Goal: Communication & Community: Answer question/provide support

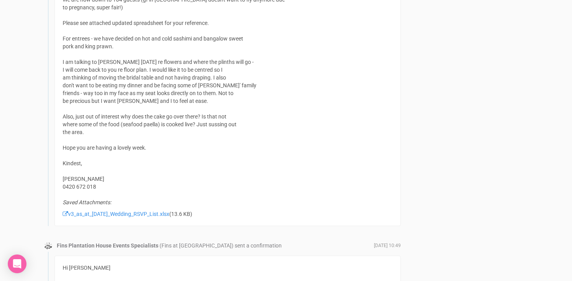
scroll to position [716, 0]
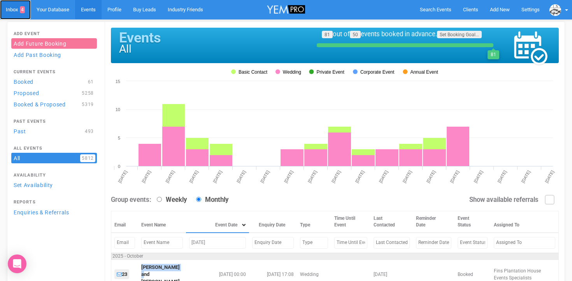
click at [16, 9] on link "Inbox 4" at bounding box center [15, 9] width 31 height 19
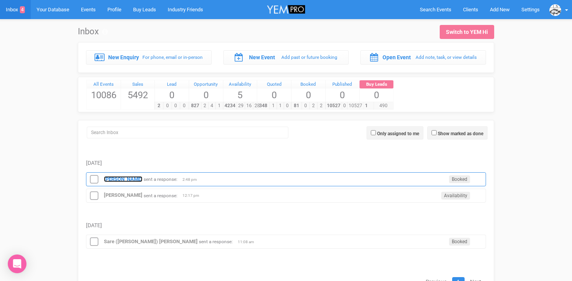
click at [115, 178] on strong "[PERSON_NAME]" at bounding box center [123, 179] width 39 height 6
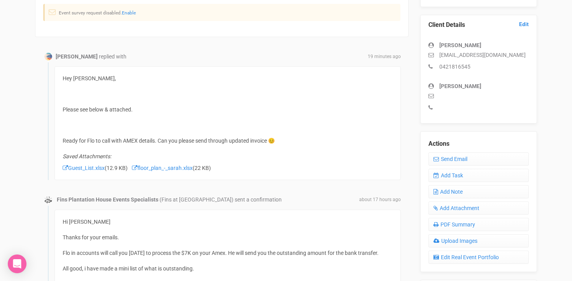
scroll to position [202, 0]
click at [467, 154] on link "Send Email" at bounding box center [478, 158] width 100 height 13
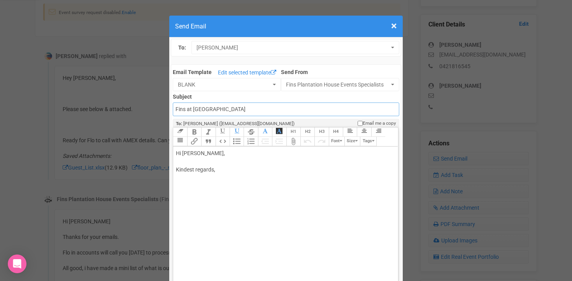
click at [194, 110] on input "Fins at plantation house" at bounding box center [286, 109] width 226 height 14
click at [175, 108] on input "Fins at Plantation house" at bounding box center [286, 109] width 226 height 14
click at [250, 109] on input "Accounts - Fins at Plantation house" at bounding box center [286, 109] width 226 height 14
click at [271, 110] on input "Accounts - Fins at Plantation House" at bounding box center [286, 109] width 226 height 14
type input "Accounts - Fins at Plantation House - Thank you for your payment"
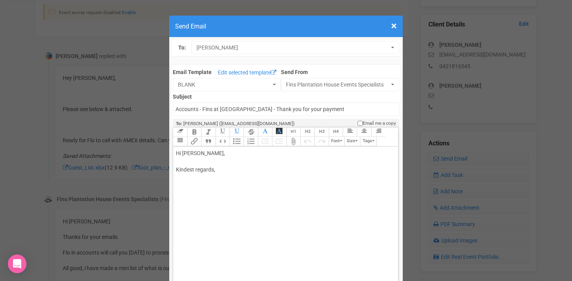
click at [213, 153] on div "Hi Sarah Braniff, Kindest regards," at bounding box center [284, 169] width 216 height 41
click at [242, 187] on div "Hi Sarah, Thank you for calling me back. please find attached your Kindest rega…" at bounding box center [284, 181] width 216 height 65
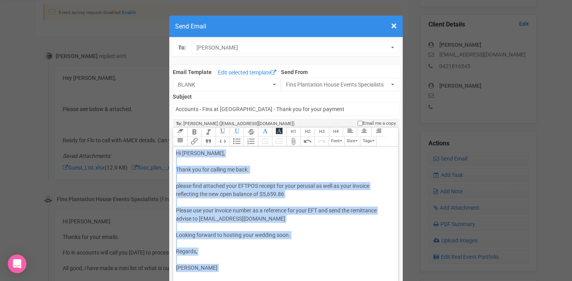
copy div "Hi Sarah, Thank you for calling me back. please find attached your EFTPOS recei…"
click at [290, 204] on div "Hi Sarah, Thank you for calling me back. please find attached your EFTPOS recei…" at bounding box center [284, 214] width 216 height 131
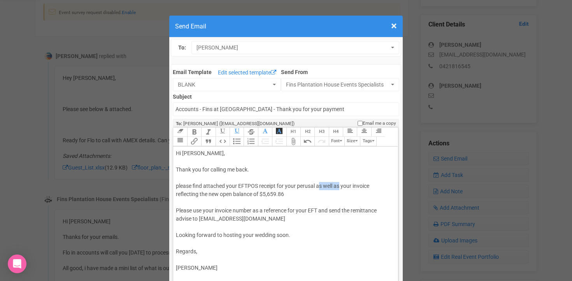
drag, startPoint x: 318, startPoint y: 186, endPoint x: 341, endPoint y: 186, distance: 22.6
click at [341, 186] on div "Hi Sarah, Thank you for calling me back. please find attached your EFTPOS recei…" at bounding box center [284, 214] width 216 height 131
click at [353, 185] on div "Hi Sarah, Thank you for calling me back. please find attached your EFTPOS recei…" at bounding box center [284, 214] width 216 height 131
drag, startPoint x: 274, startPoint y: 194, endPoint x: 285, endPoint y: 193, distance: 11.0
click at [285, 193] on div "Hi Sarah, Thank you for calling me back. please find attached your EFTPOS recei…" at bounding box center [284, 214] width 216 height 131
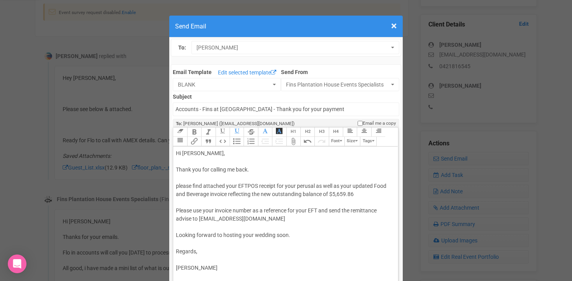
click at [254, 210] on div "Hi Sarah, Thank you for calling me back. please find attached your EFTPOS recei…" at bounding box center [284, 214] width 216 height 131
click at [186, 203] on div "Hi Sarah, Thank you for calling me back. please find attached your EFTPOS recei…" at bounding box center [284, 214] width 216 height 131
click at [229, 264] on div "Hi Sarah, Thank you for calling me back. please find attached your EFTPOS recei…" at bounding box center [284, 214] width 216 height 131
click at [177, 202] on div "Hi Sarah, Thank you for calling me back. please find attached your EFTPOS recei…" at bounding box center [284, 218] width 216 height 139
click at [178, 185] on div "Hi Sarah, Thank you for calling me back. please find attached your EFTPOS recei…" at bounding box center [284, 218] width 216 height 139
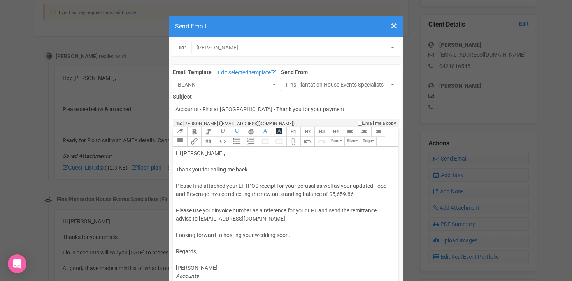
click at [249, 168] on div "Hi Sarah, Thank you for calling me back. Please find attached your EFTPOS recei…" at bounding box center [284, 218] width 216 height 139
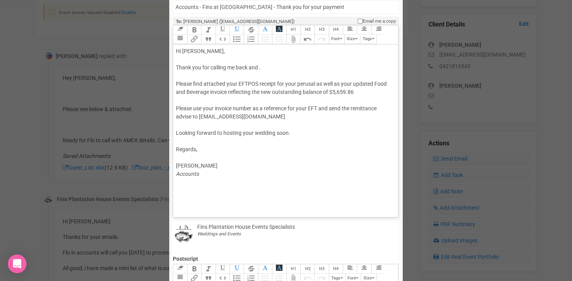
scroll to position [103, 0]
click at [181, 98] on div "Hi Sarah, Thank you for calling me back and . Please find attached your EFTPOS …" at bounding box center [284, 115] width 216 height 139
click at [295, 40] on button "Attach Files" at bounding box center [293, 38] width 14 height 9
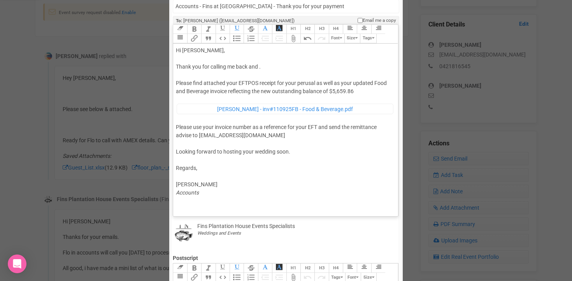
click at [175, 125] on trix-editor "Hi Sarah, Thank you for calling me back and . Please find attached your EFTPOS …" at bounding box center [285, 128] width 225 height 168
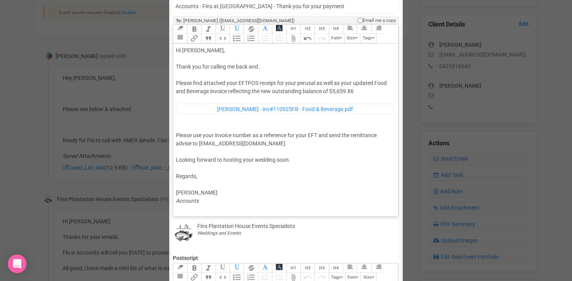
click at [293, 42] on button "Attach Files" at bounding box center [293, 38] width 14 height 9
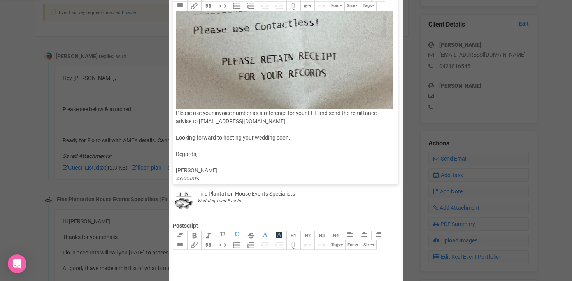
scroll to position [522, 0]
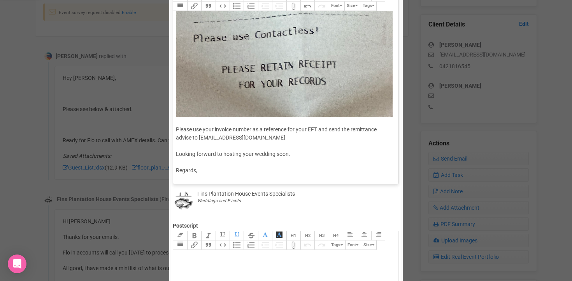
scroll to position [534, 0]
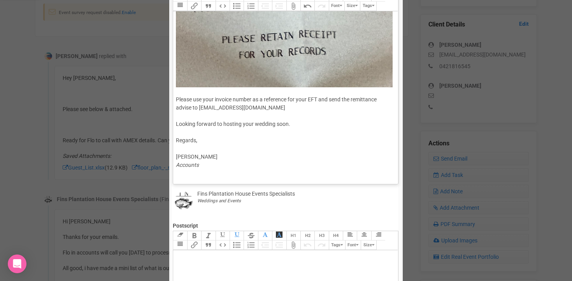
type trix-editor "<div>Hi Sarah,<br><br>Thank you for calling me back and .<br><br>Please find at…"
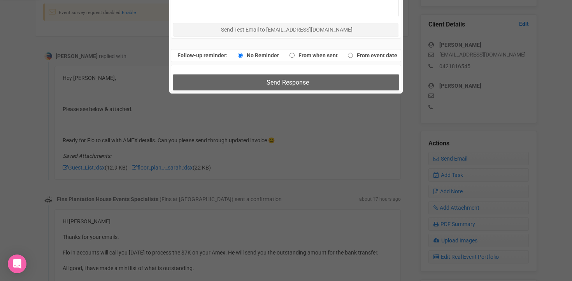
scroll to position [578, 0]
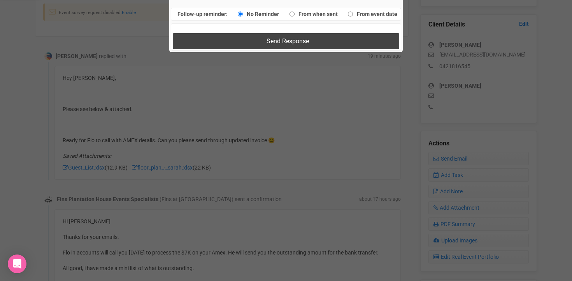
click at [275, 40] on span "Send Response" at bounding box center [288, 40] width 42 height 7
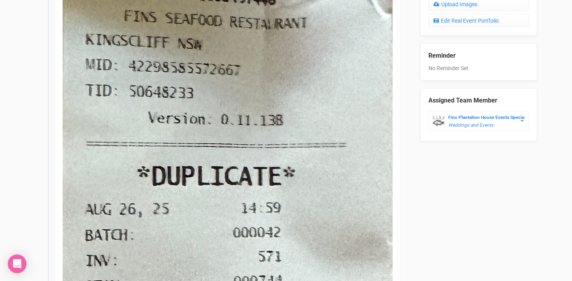
scroll to position [320, 0]
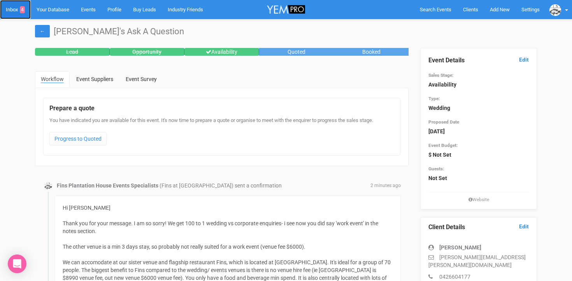
click at [14, 10] on link "Inbox 4" at bounding box center [15, 9] width 31 height 19
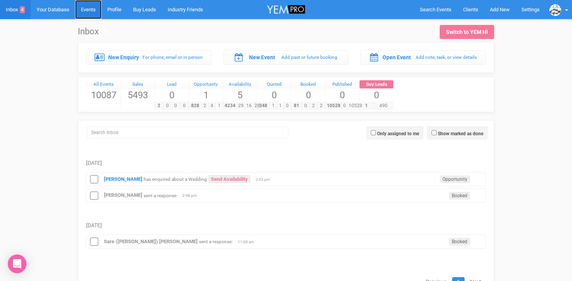
click at [93, 15] on link "Events" at bounding box center [88, 9] width 26 height 19
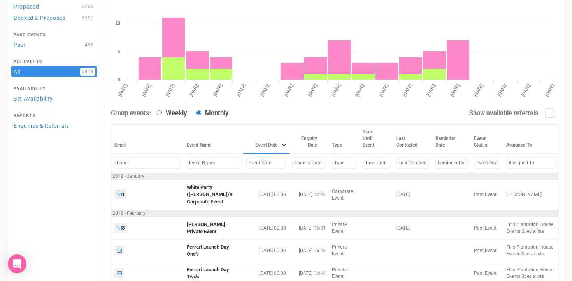
scroll to position [98, 0]
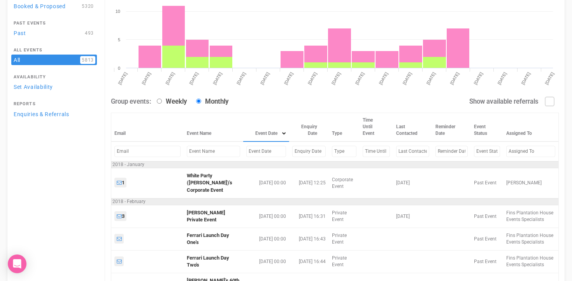
click at [206, 151] on input "text" at bounding box center [213, 151] width 53 height 11
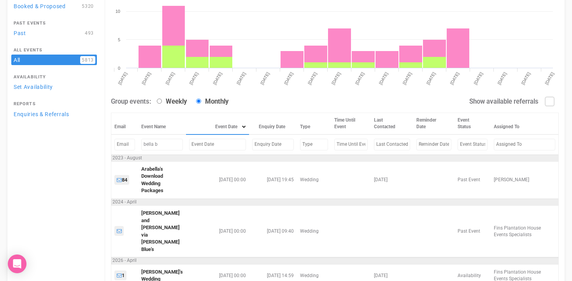
scroll to position [80, 0]
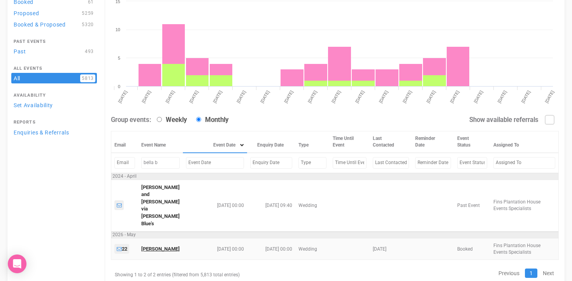
type input "bella b"
click at [159, 246] on link "[PERSON_NAME]" at bounding box center [160, 249] width 39 height 6
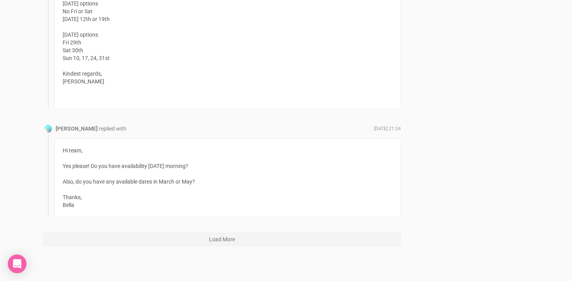
scroll to position [4550, 0]
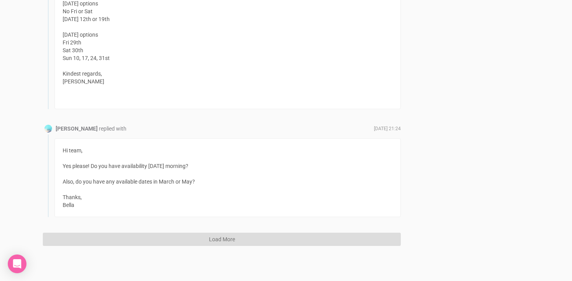
click at [201, 237] on button "Load More" at bounding box center [222, 238] width 358 height 13
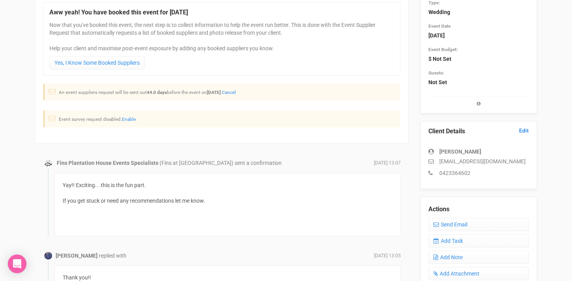
scroll to position [98, 0]
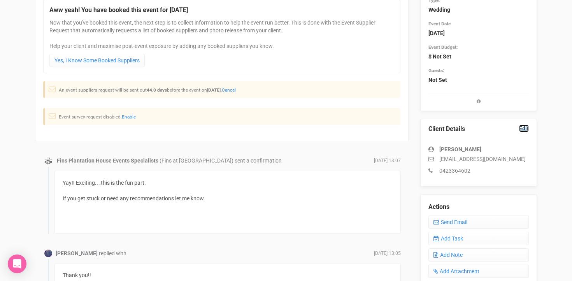
click at [523, 126] on link "Edit" at bounding box center [524, 128] width 10 height 7
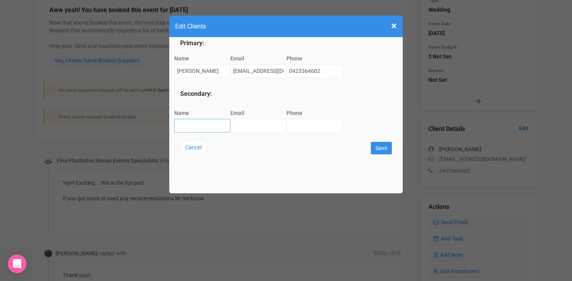
click at [195, 120] on input "Name" at bounding box center [202, 126] width 56 height 14
